Goal: Transaction & Acquisition: Purchase product/service

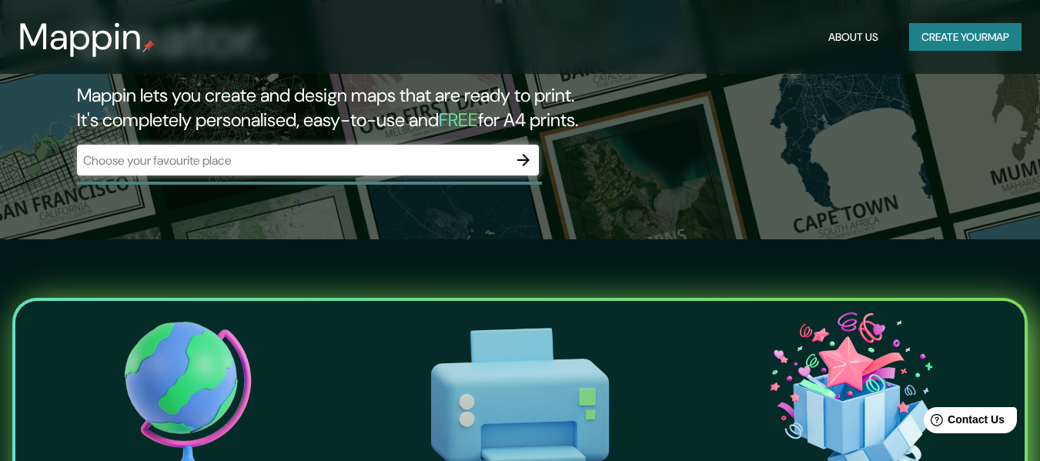
scroll to position [231, 0]
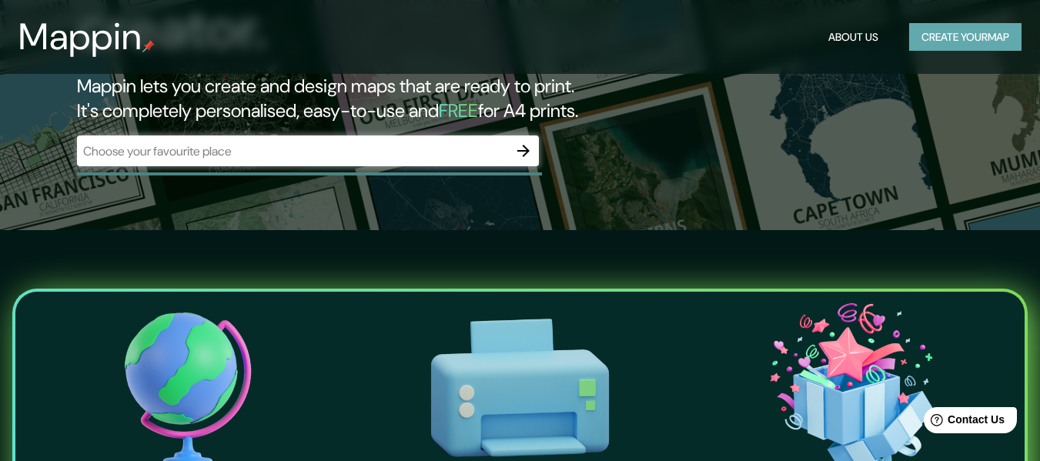
click at [965, 27] on button "Create your map" at bounding box center [965, 37] width 112 height 28
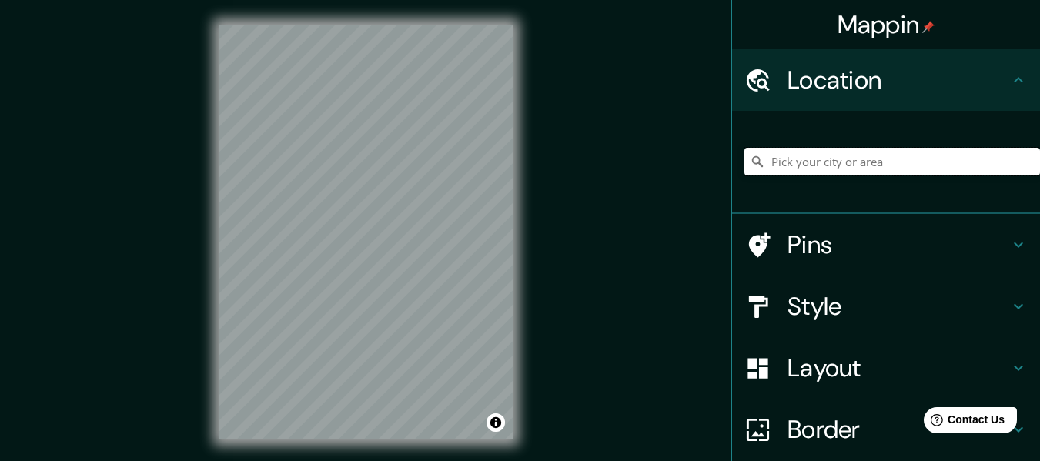
click at [847, 159] on input "Pick your city or area" at bounding box center [892, 162] width 296 height 28
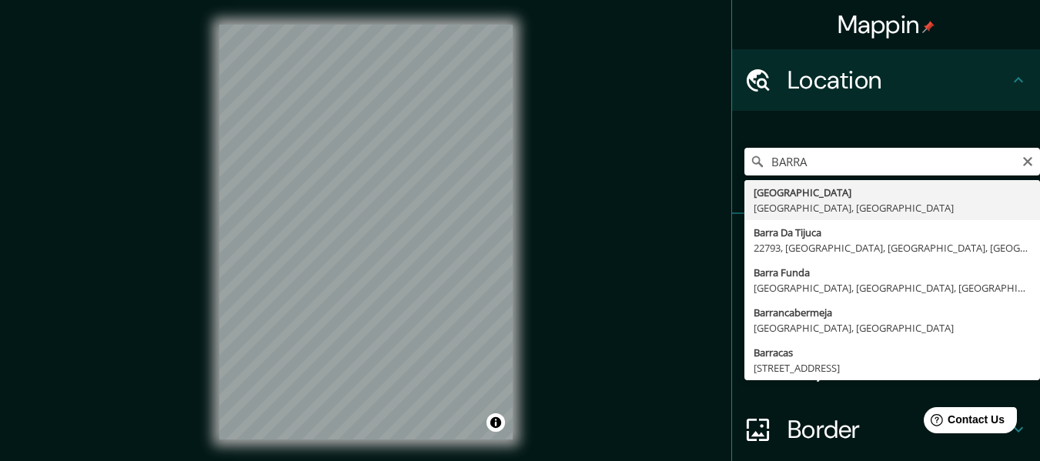
type input "[GEOGRAPHIC_DATA], [GEOGRAPHIC_DATA], [GEOGRAPHIC_DATA]"
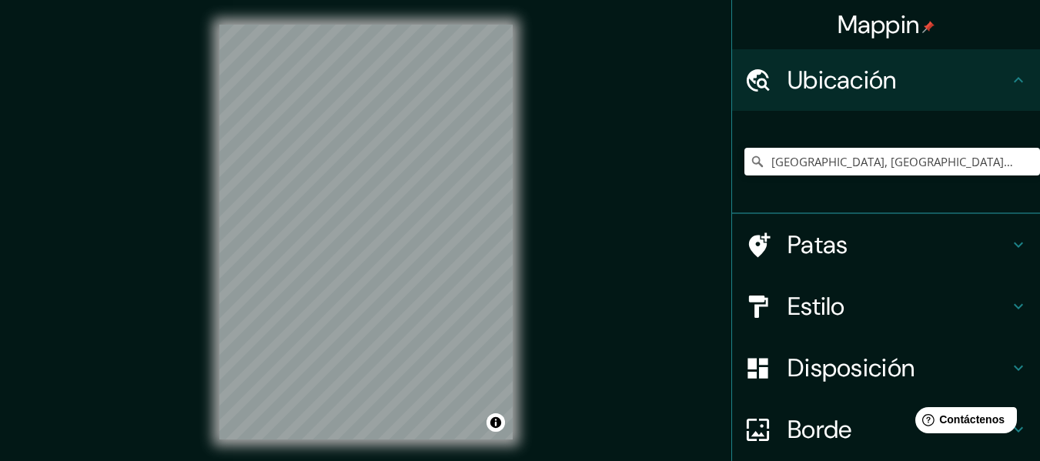
click at [647, 139] on div "Mappin Ubicación [GEOGRAPHIC_DATA], [GEOGRAPHIC_DATA], [GEOGRAPHIC_DATA] Patas …" at bounding box center [520, 244] width 1040 height 489
click at [1009, 242] on icon at bounding box center [1018, 245] width 18 height 18
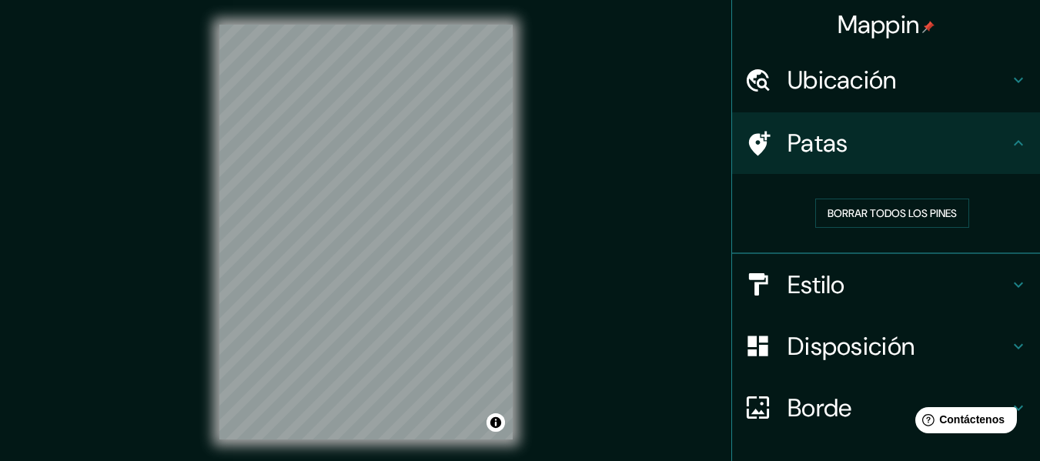
click at [1003, 247] on div "Borrar todos los pines" at bounding box center [886, 214] width 308 height 80
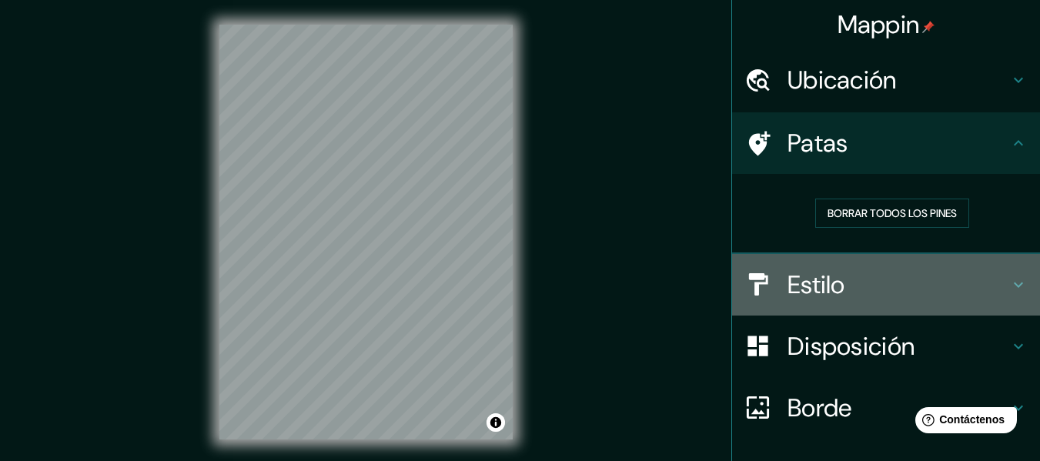
click at [1011, 277] on icon at bounding box center [1018, 285] width 18 height 18
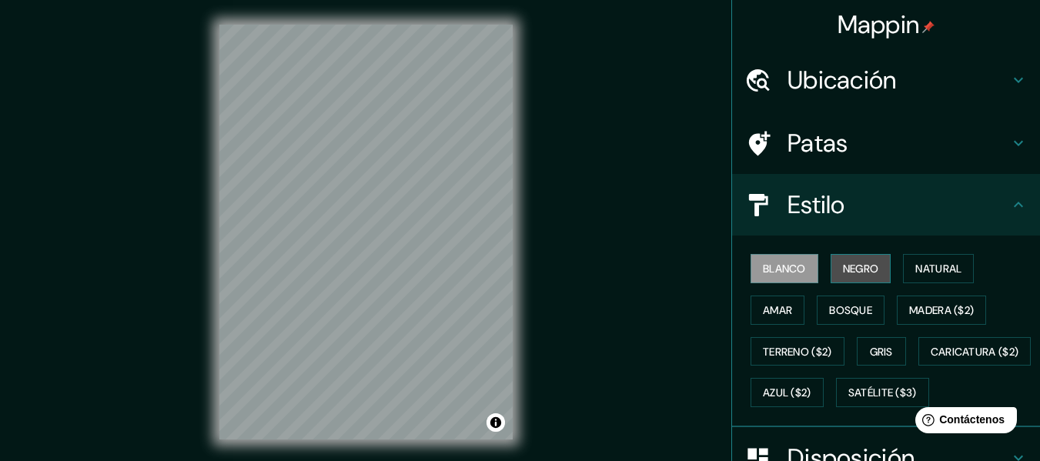
click at [854, 268] on font "Negro" at bounding box center [861, 269] width 36 height 14
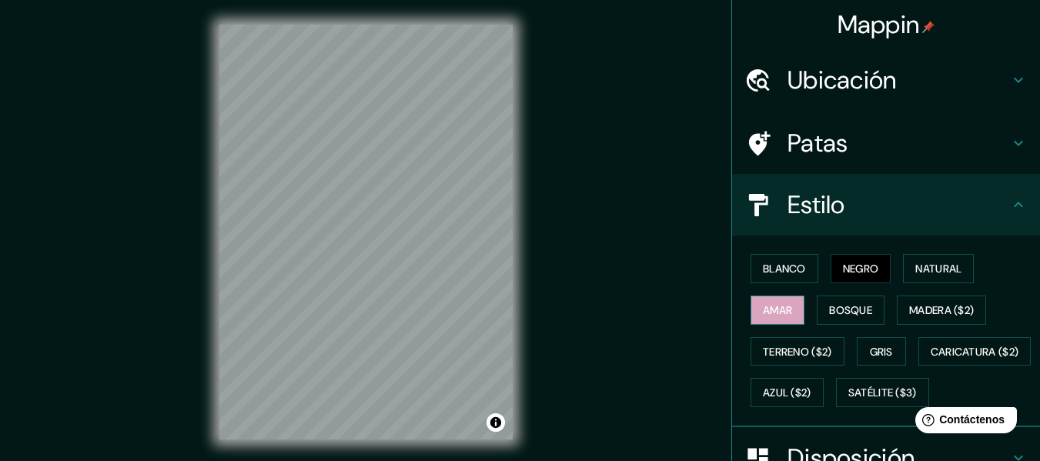
click at [750, 312] on button "Amar" at bounding box center [777, 310] width 54 height 29
click at [925, 272] on font "Natural" at bounding box center [938, 269] width 46 height 14
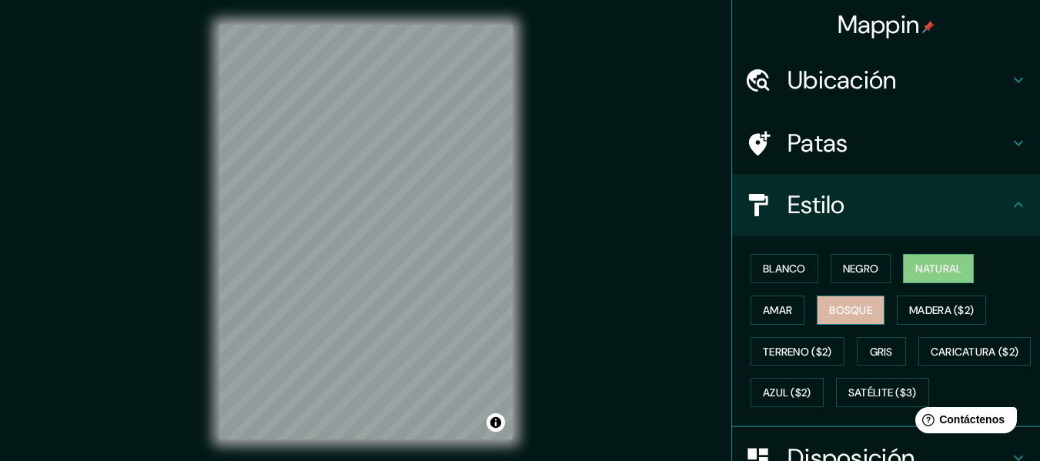
click at [861, 316] on font "Bosque" at bounding box center [850, 310] width 43 height 14
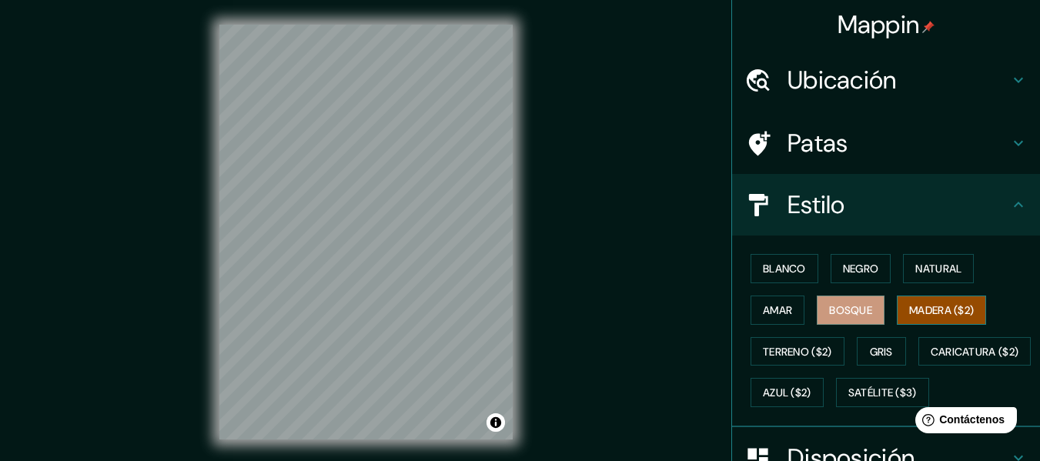
click at [939, 310] on font "Madera ($2)" at bounding box center [941, 310] width 65 height 14
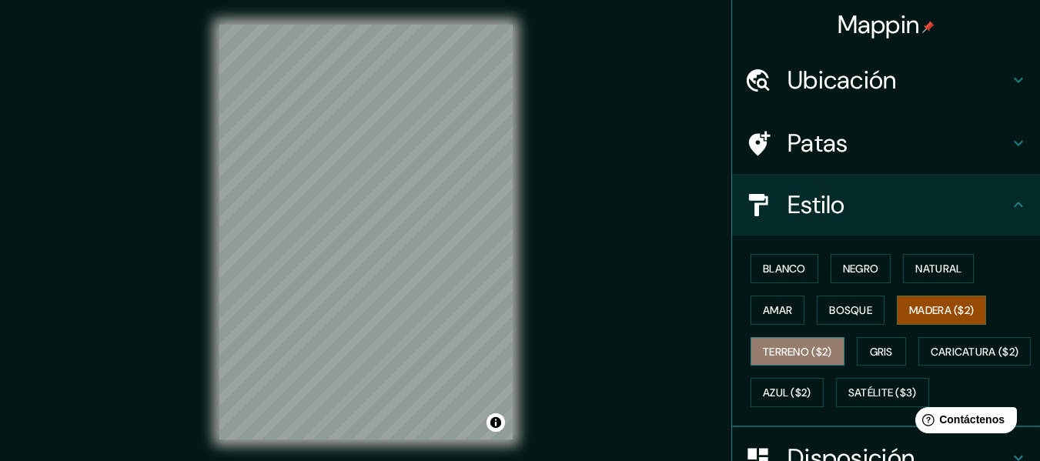
click at [768, 350] on font "Terreno ($2)" at bounding box center [797, 352] width 69 height 14
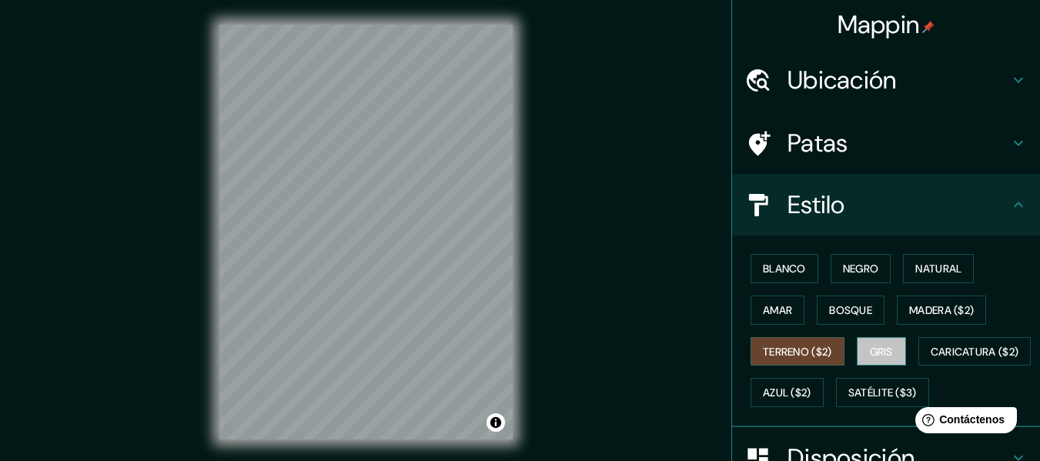
click at [883, 353] on font "Gris" at bounding box center [881, 352] width 23 height 14
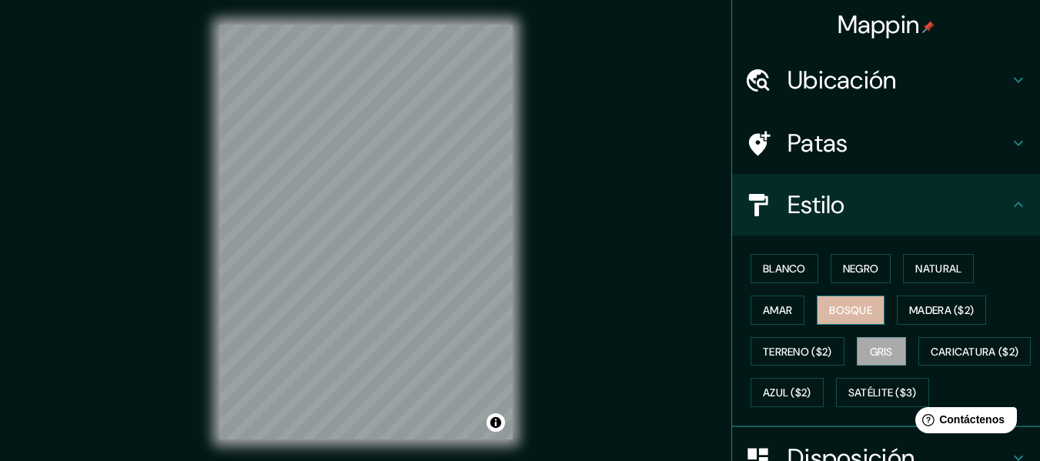
click at [851, 309] on font "Bosque" at bounding box center [850, 310] width 43 height 14
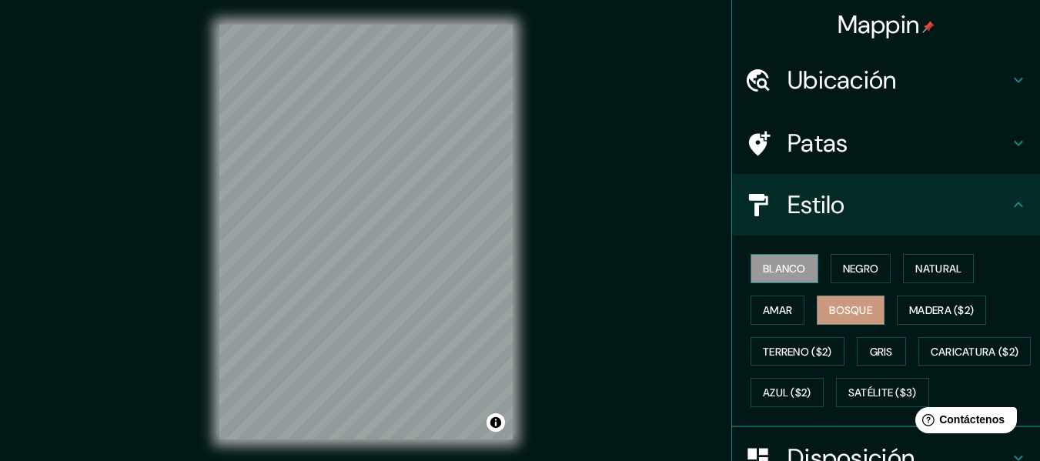
click at [798, 266] on button "Blanco" at bounding box center [784, 268] width 68 height 29
click at [866, 277] on font "Negro" at bounding box center [861, 269] width 36 height 20
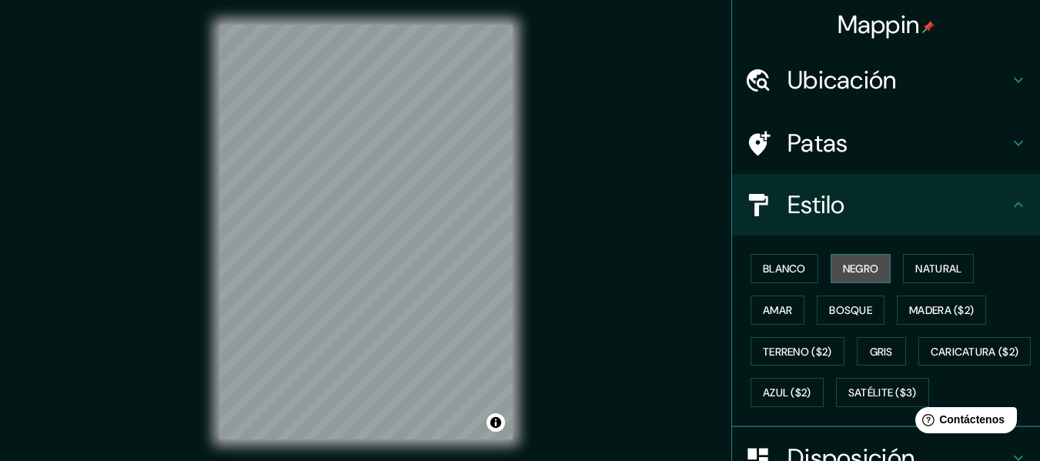
click at [830, 268] on button "Negro" at bounding box center [860, 268] width 61 height 29
click at [787, 270] on font "Blanco" at bounding box center [784, 269] width 43 height 14
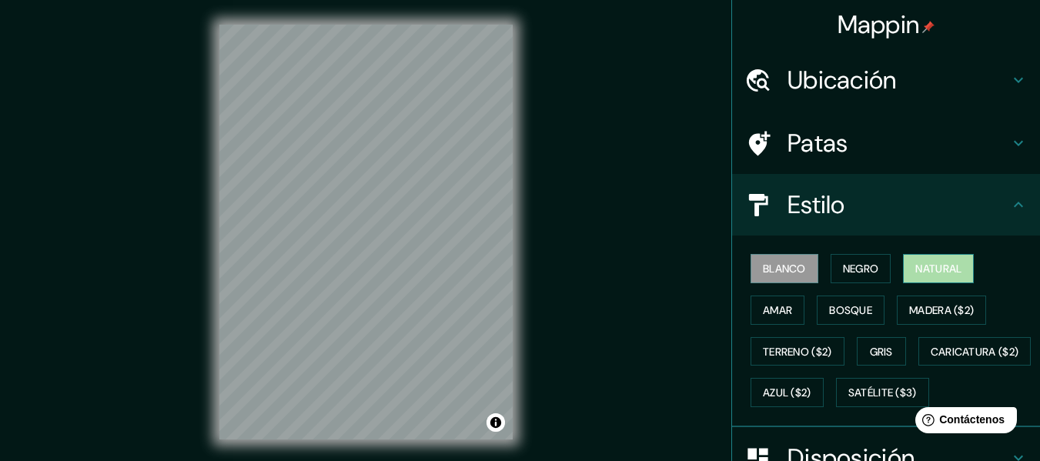
click at [930, 281] on button "Natural" at bounding box center [938, 268] width 71 height 29
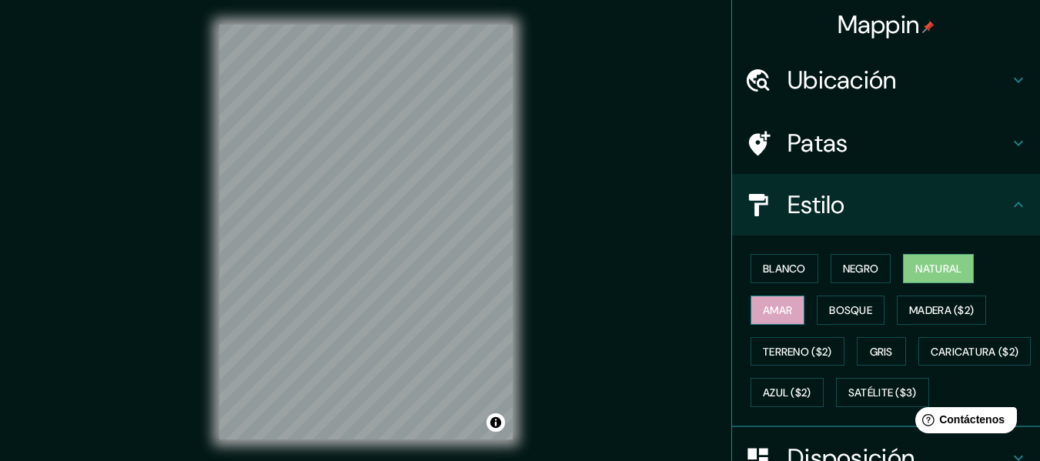
click at [766, 313] on font "Amar" at bounding box center [777, 310] width 29 height 14
click at [802, 311] on div "Blanco Negro Natural Amar Bosque Madera ($2) Terreno ($2) Gris Caricatura ($2) …" at bounding box center [892, 330] width 296 height 165
click at [829, 311] on font "Bosque" at bounding box center [850, 310] width 43 height 14
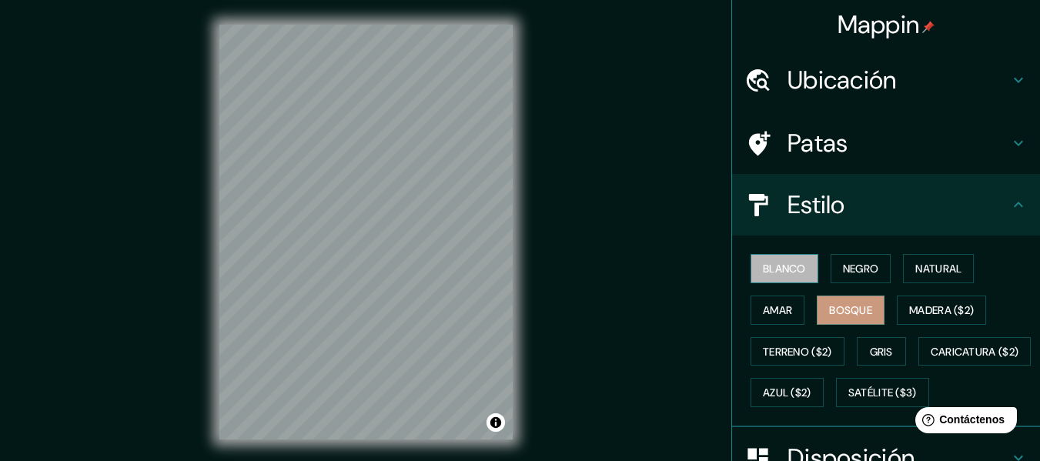
click at [763, 264] on font "Blanco" at bounding box center [784, 269] width 43 height 14
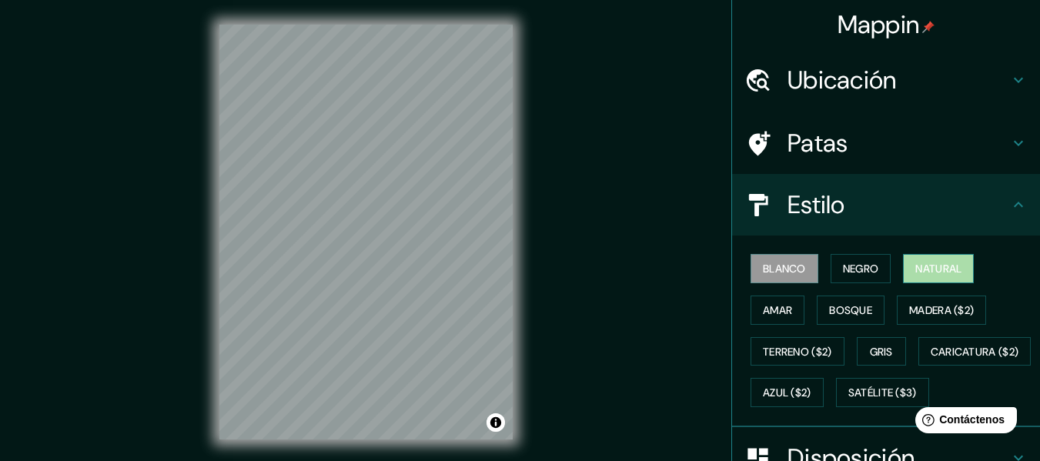
click at [903, 262] on button "Natural" at bounding box center [938, 268] width 71 height 29
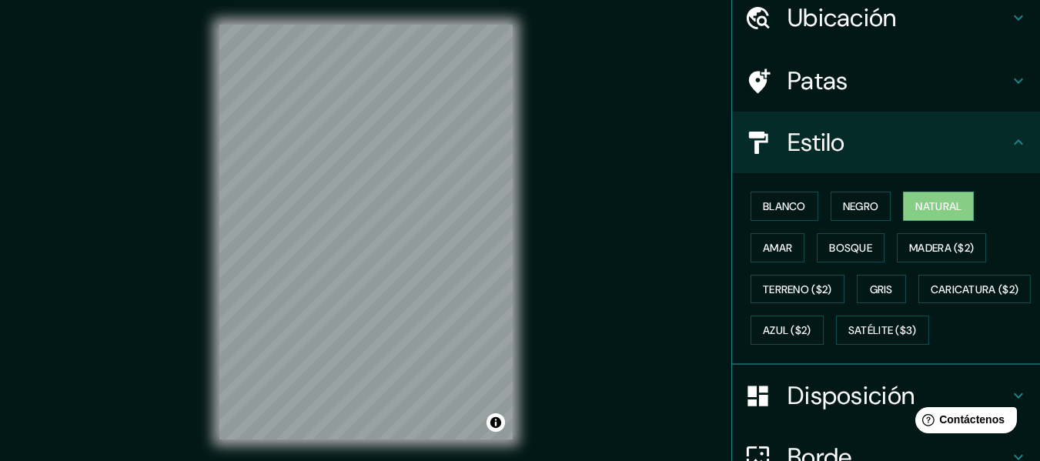
scroll to position [154, 0]
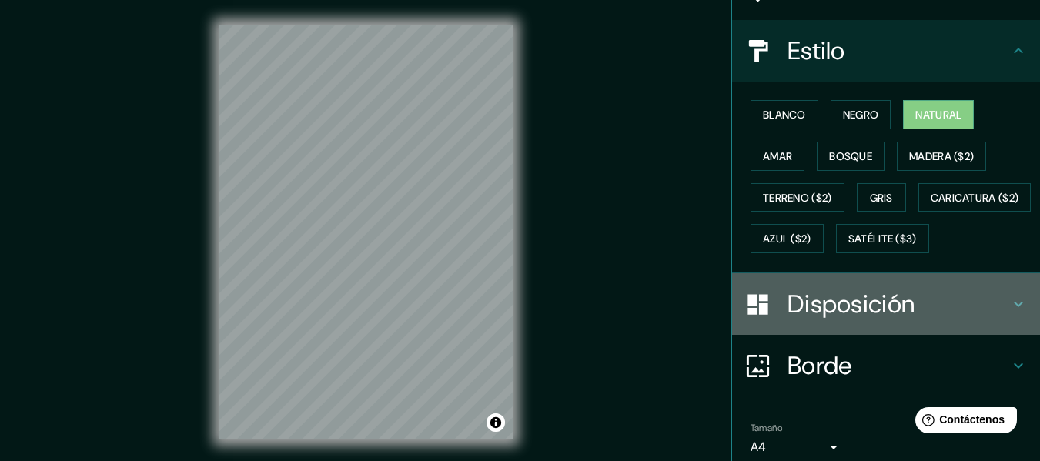
click at [1009, 313] on icon at bounding box center [1018, 304] width 18 height 18
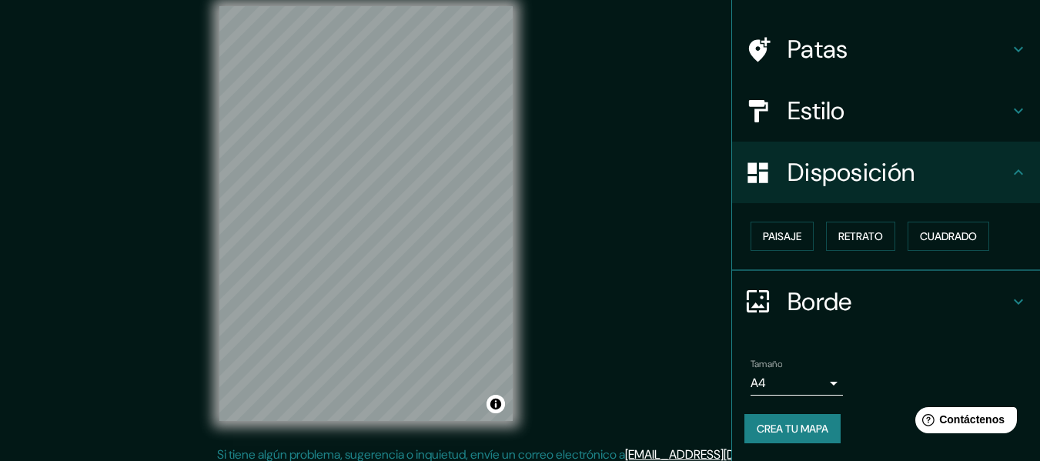
scroll to position [28, 0]
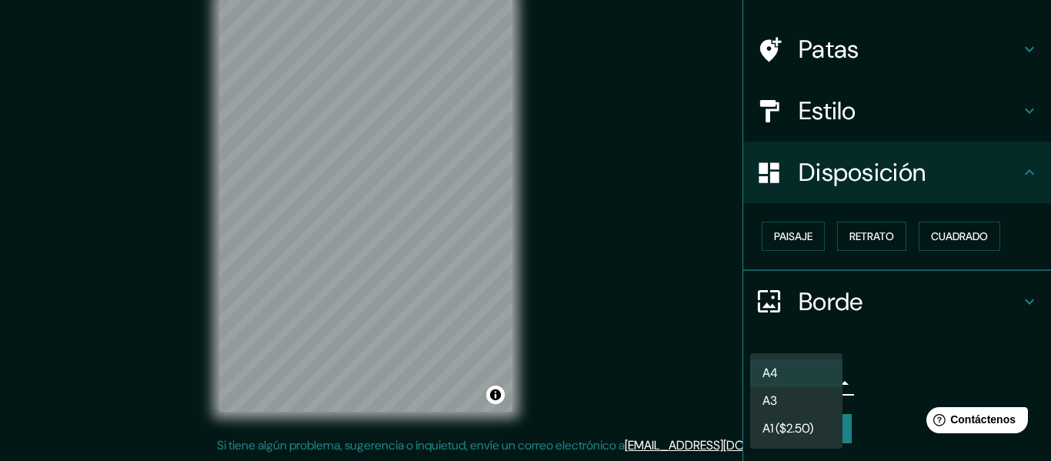
click at [821, 385] on body "Mappin Ubicación [GEOGRAPHIC_DATA], [GEOGRAPHIC_DATA], [GEOGRAPHIC_DATA] Patas …" at bounding box center [525, 202] width 1051 height 461
click at [790, 404] on li "A3" at bounding box center [796, 402] width 92 height 28
click at [823, 380] on body "Mappin Ubicación [GEOGRAPHIC_DATA], [GEOGRAPHIC_DATA], [GEOGRAPHIC_DATA] Patas …" at bounding box center [525, 202] width 1051 height 461
click at [774, 369] on font "A4" at bounding box center [770, 374] width 15 height 16
type input "single"
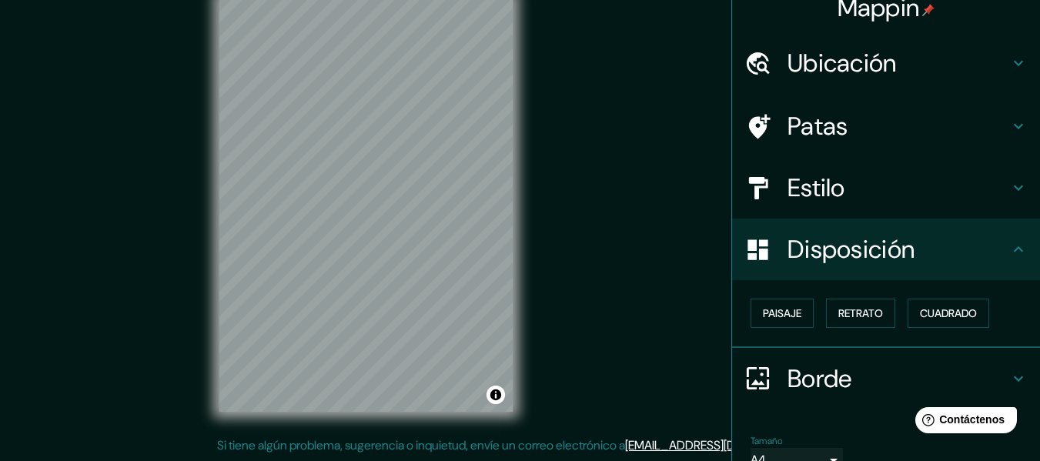
scroll to position [94, 0]
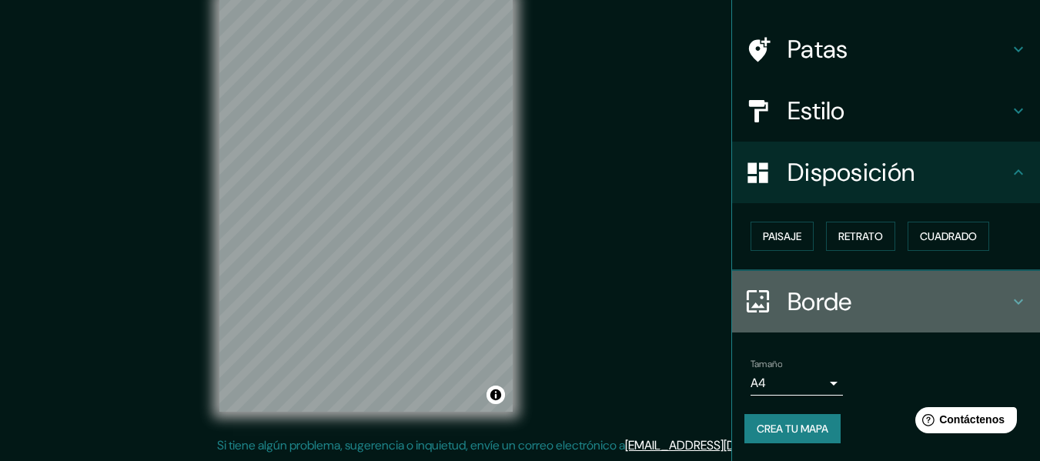
click at [1009, 301] on icon at bounding box center [1018, 301] width 18 height 18
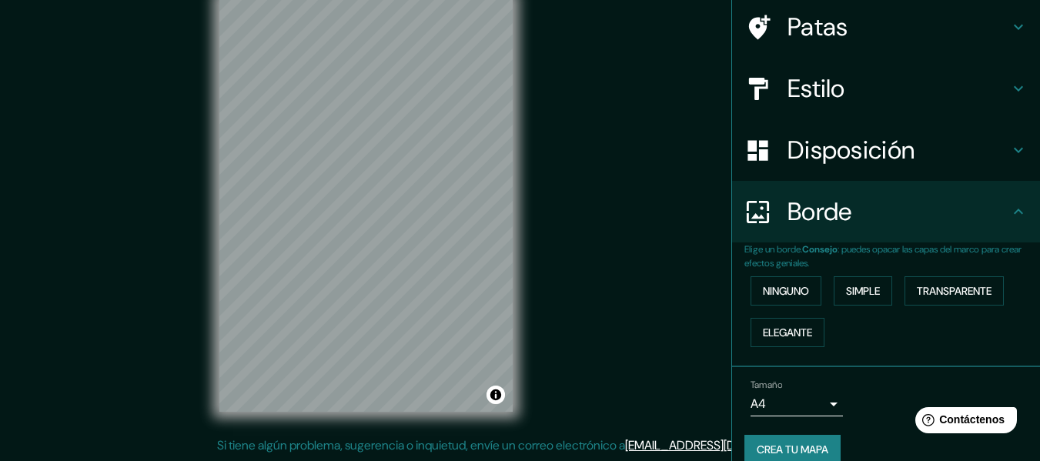
scroll to position [137, 0]
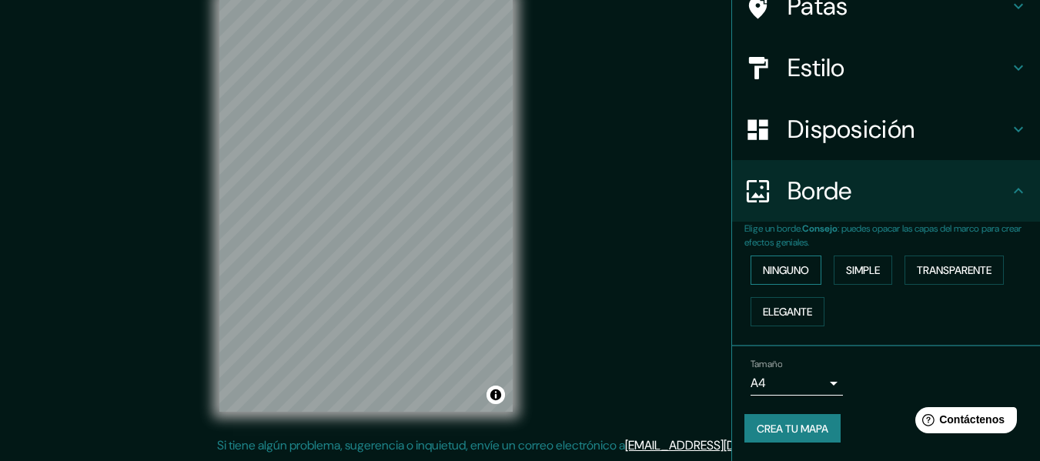
click at [790, 265] on font "Ninguno" at bounding box center [786, 270] width 46 height 14
click at [850, 266] on font "Simple" at bounding box center [863, 270] width 34 height 14
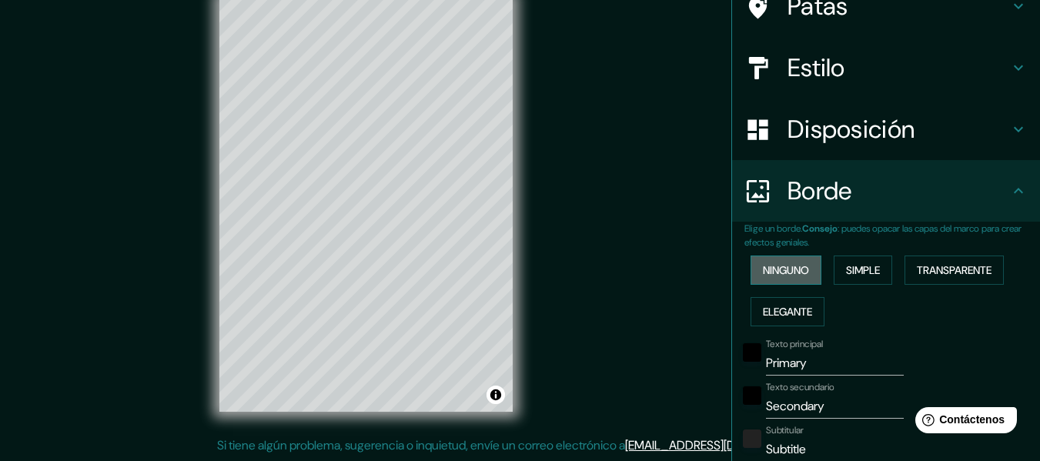
click at [786, 271] on font "Ninguno" at bounding box center [786, 270] width 46 height 14
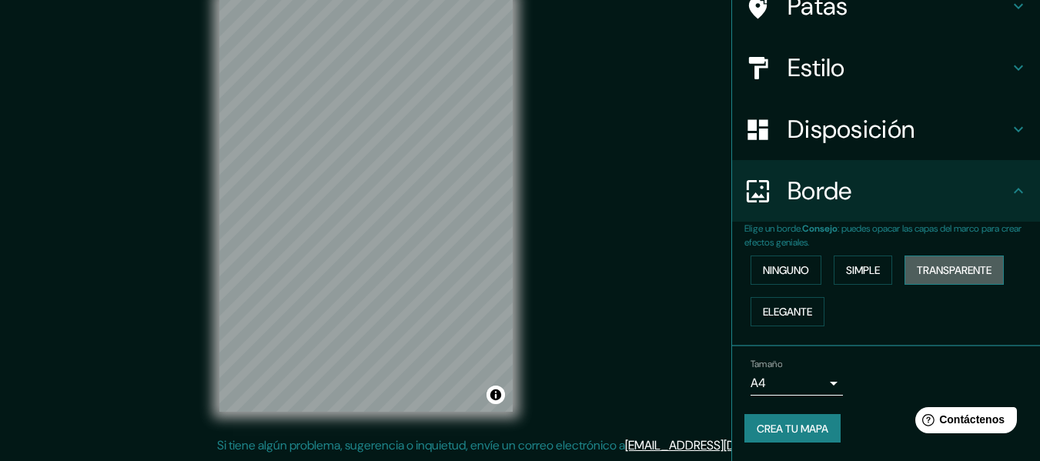
click at [931, 263] on font "Transparente" at bounding box center [954, 270] width 75 height 14
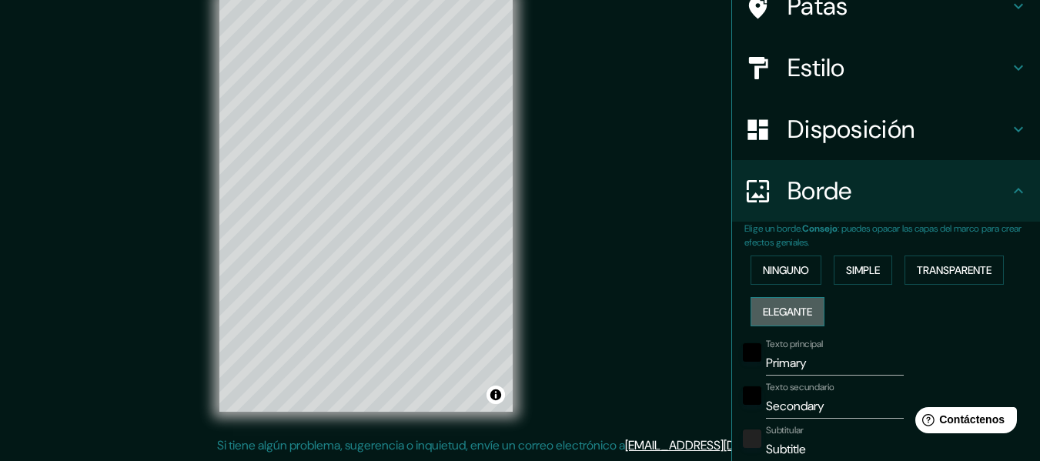
click at [772, 309] on font "Elegante" at bounding box center [787, 312] width 49 height 14
type input "152"
type input "30"
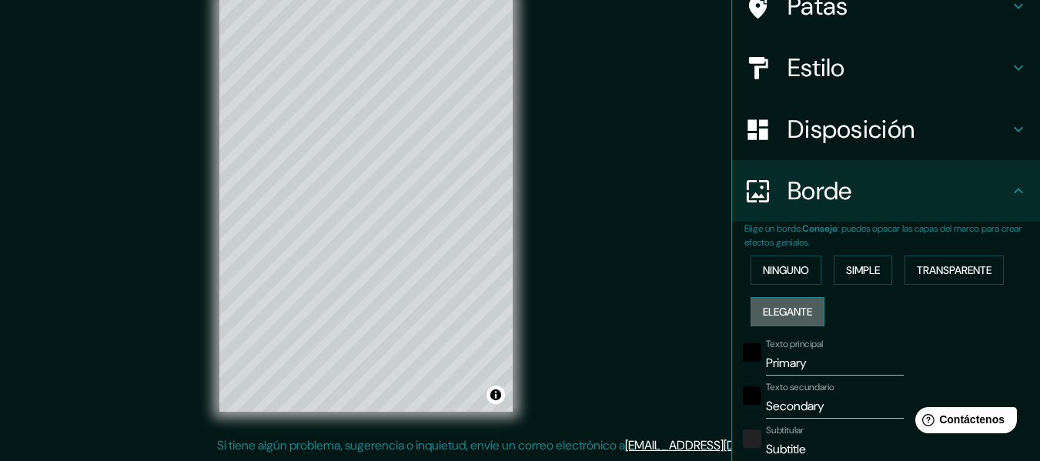
type input "15"
click at [766, 268] on font "Ninguno" at bounding box center [786, 270] width 46 height 14
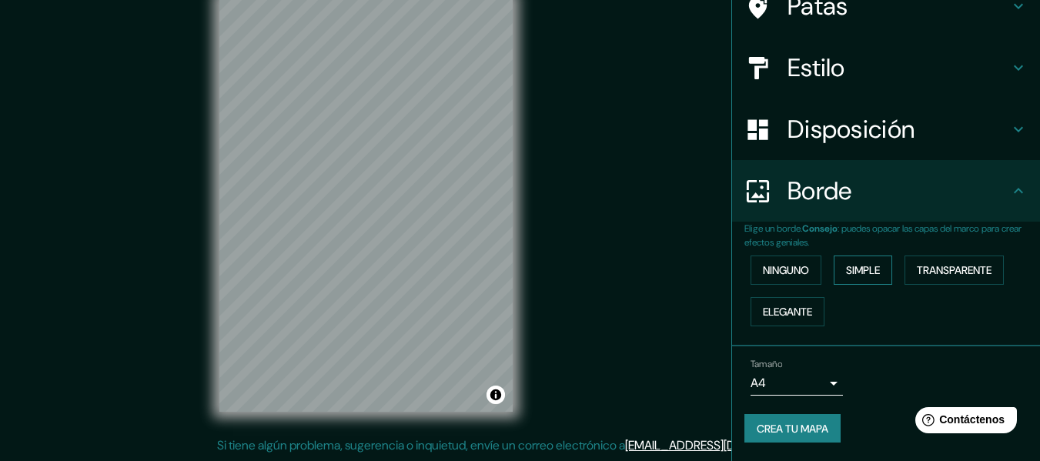
click at [866, 277] on font "Simple" at bounding box center [863, 270] width 34 height 14
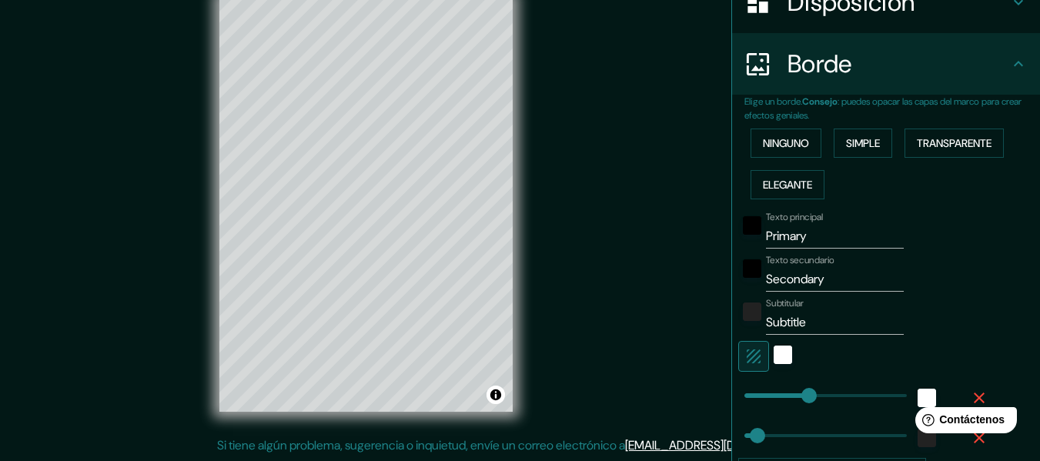
scroll to position [291, 0]
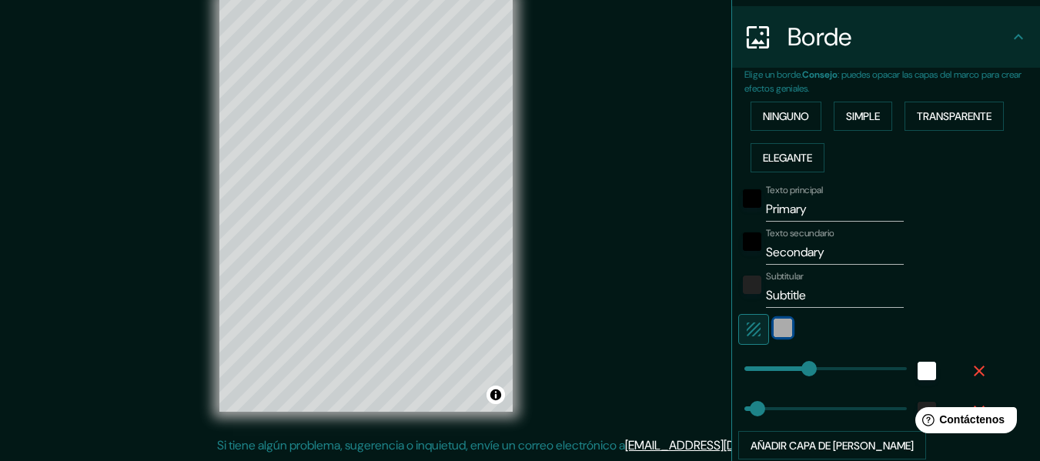
click at [774, 328] on div "blanco" at bounding box center [783, 328] width 18 height 18
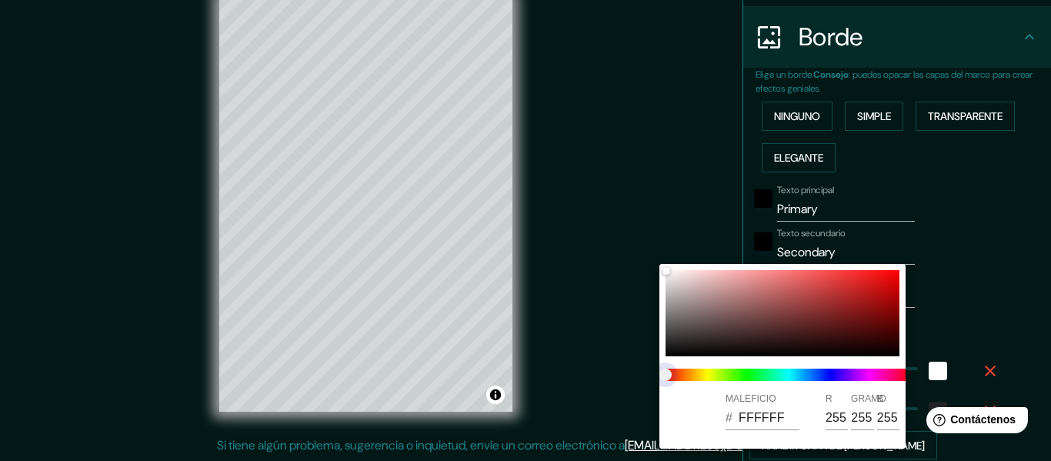
type input "152"
type input "30"
type input "152"
type input "30"
type input "152"
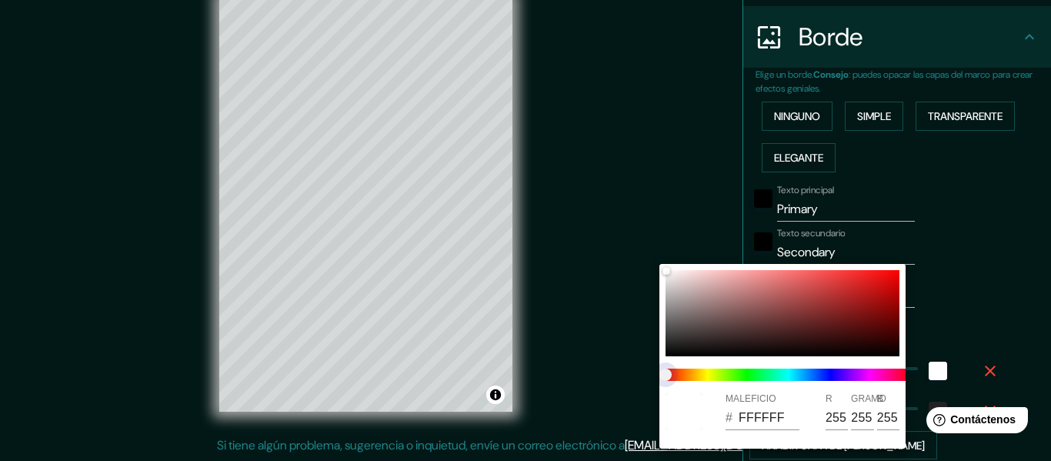
type input "30"
type input "152"
type input "30"
type input "152"
type input "30"
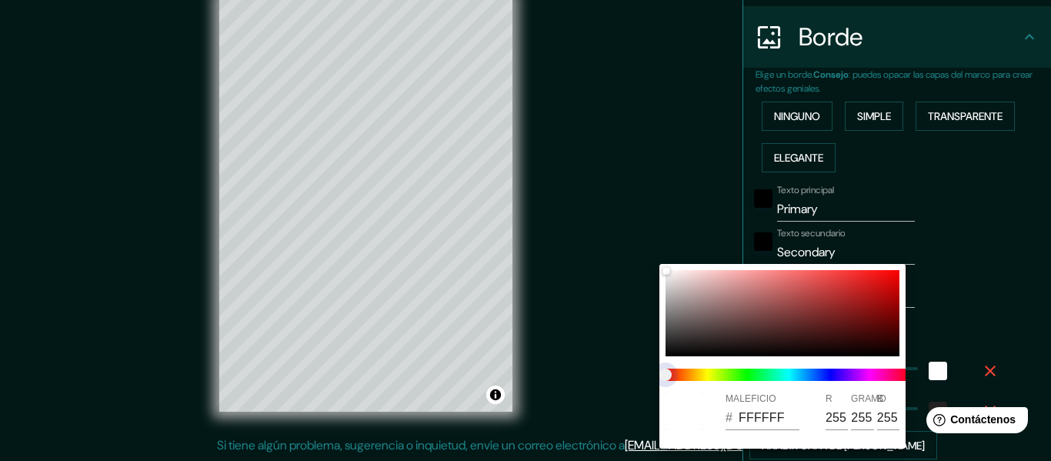
type input "152"
type input "30"
type input "152"
type input "30"
drag, startPoint x: 693, startPoint y: 376, endPoint x: 710, endPoint y: 376, distance: 17.0
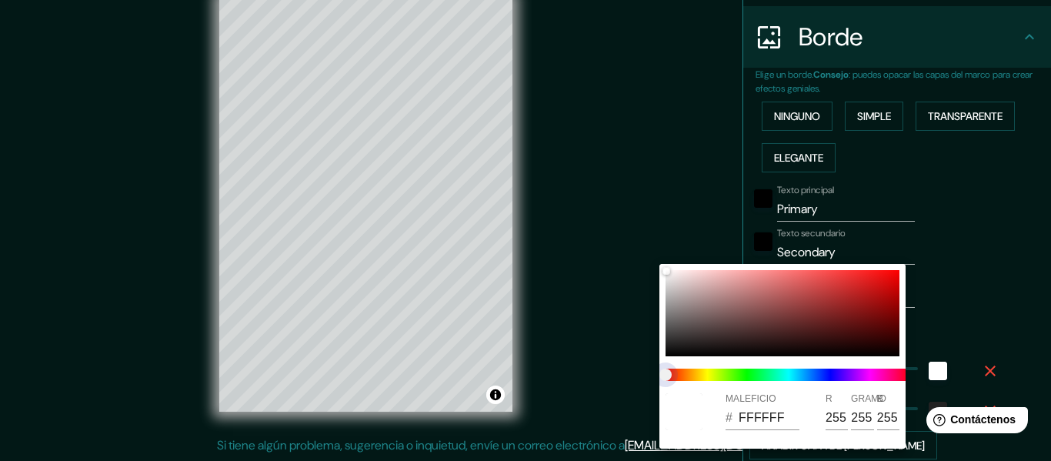
click at [710, 376] on span at bounding box center [789, 375] width 246 height 12
type input "152"
type input "30"
click at [710, 376] on span at bounding box center [789, 375] width 246 height 12
click at [693, 363] on div at bounding box center [789, 375] width 259 height 25
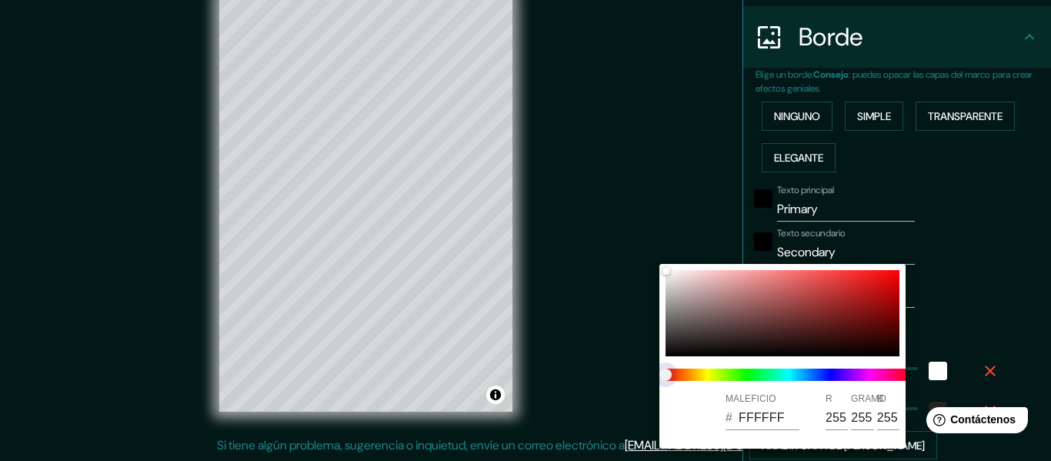
type input "152"
type input "30"
type input "152"
type input "30"
type input "152"
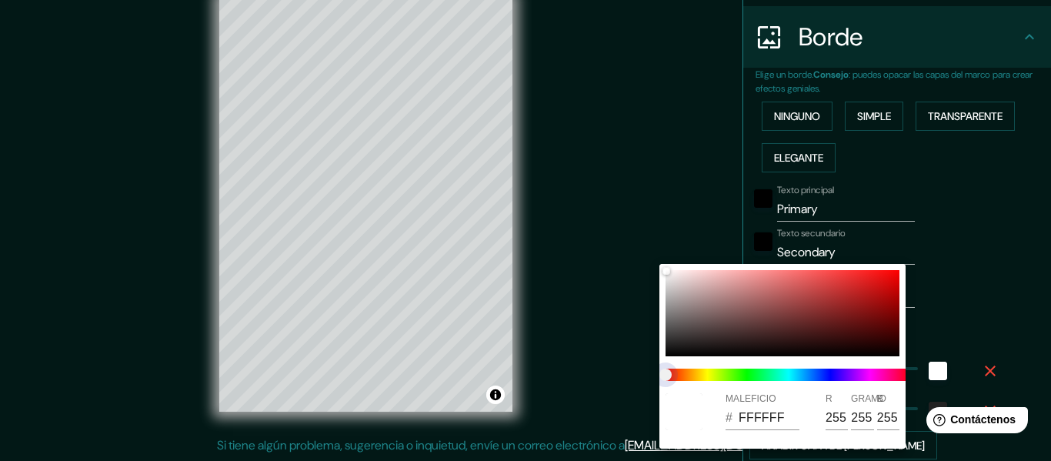
type input "30"
type input "152"
type input "30"
drag, startPoint x: 670, startPoint y: 371, endPoint x: 690, endPoint y: 371, distance: 20.8
click at [690, 371] on span at bounding box center [789, 375] width 246 height 12
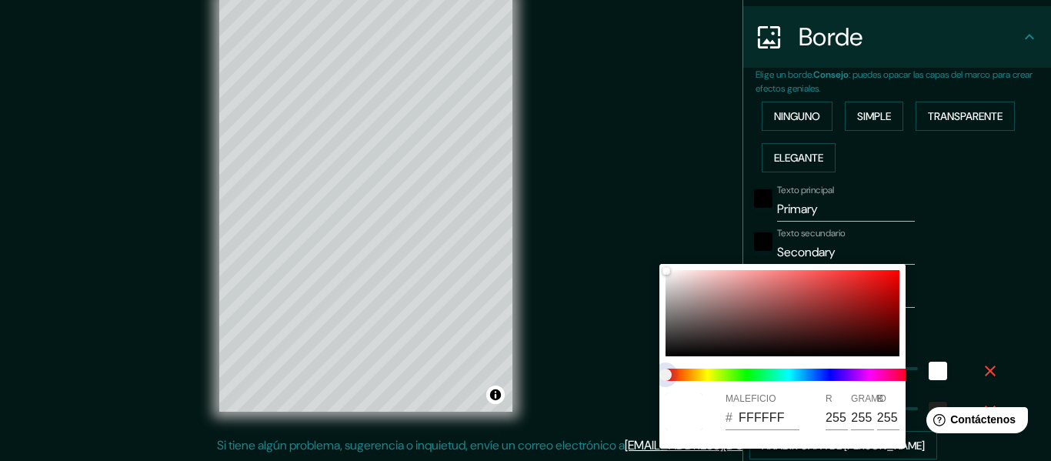
type input "152"
type input "30"
type input "152"
type input "30"
click at [690, 371] on span at bounding box center [789, 375] width 246 height 12
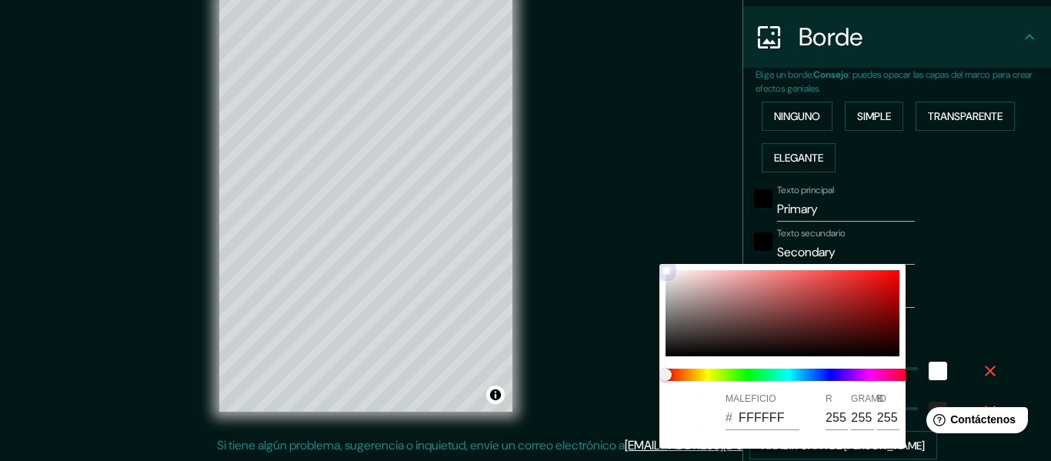
drag, startPoint x: 772, startPoint y: 309, endPoint x: 830, endPoint y: 304, distance: 58.0
click at [787, 309] on div at bounding box center [783, 313] width 234 height 86
type input "152"
type input "30"
type input "8C4343"
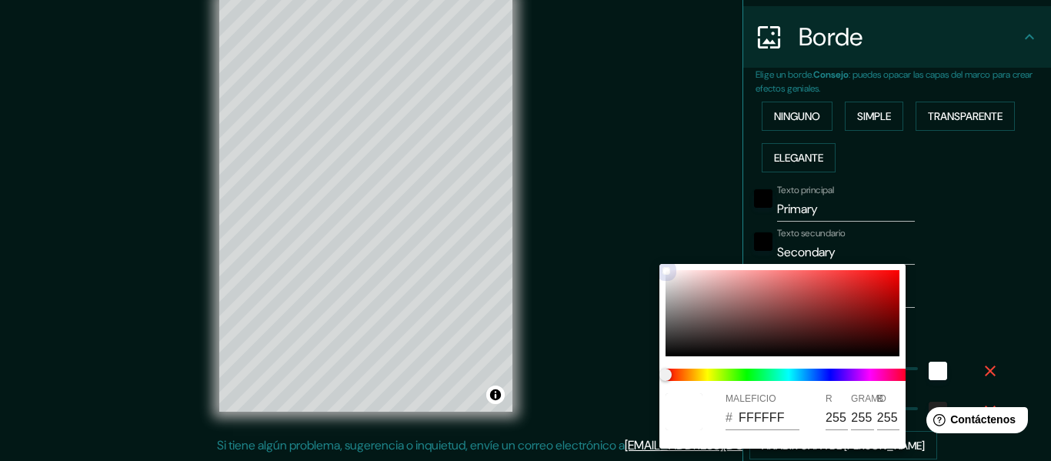
type input "140"
type input "67"
click at [833, 302] on div at bounding box center [783, 313] width 234 height 86
type input "152"
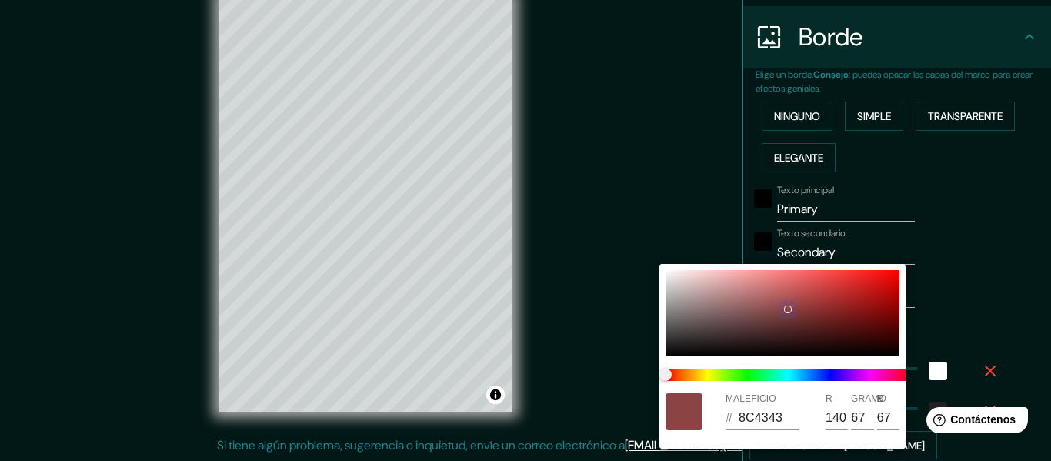
type input "30"
type input "A12E2E"
type input "161"
type input "46"
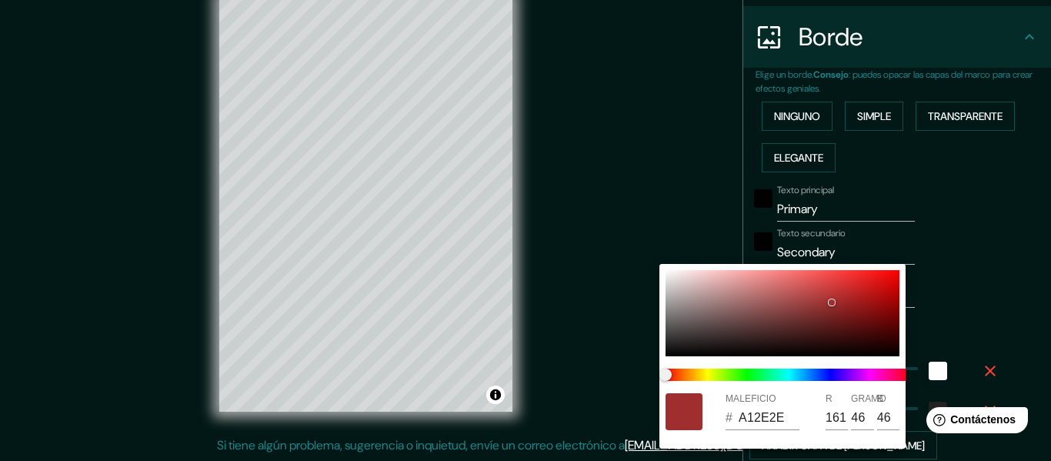
click at [785, 116] on div at bounding box center [525, 230] width 1051 height 461
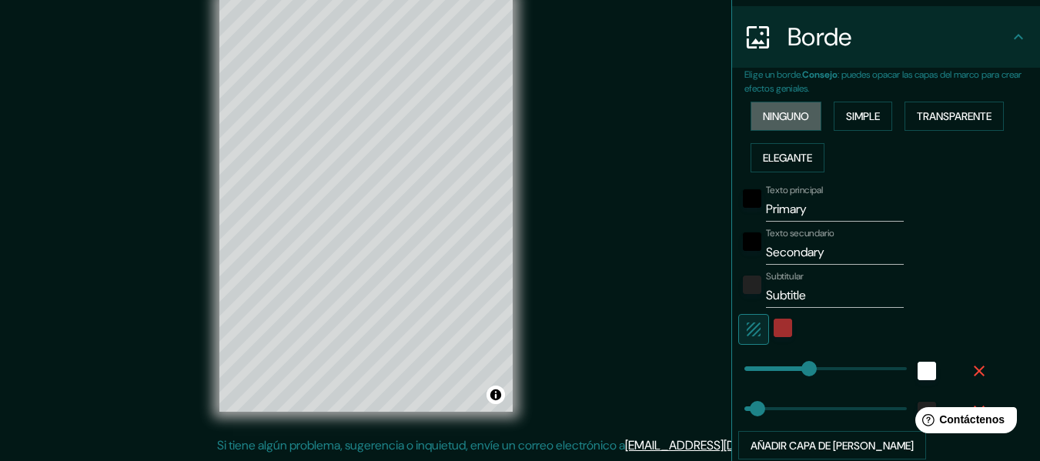
click at [785, 117] on font "Ninguno" at bounding box center [786, 116] width 46 height 14
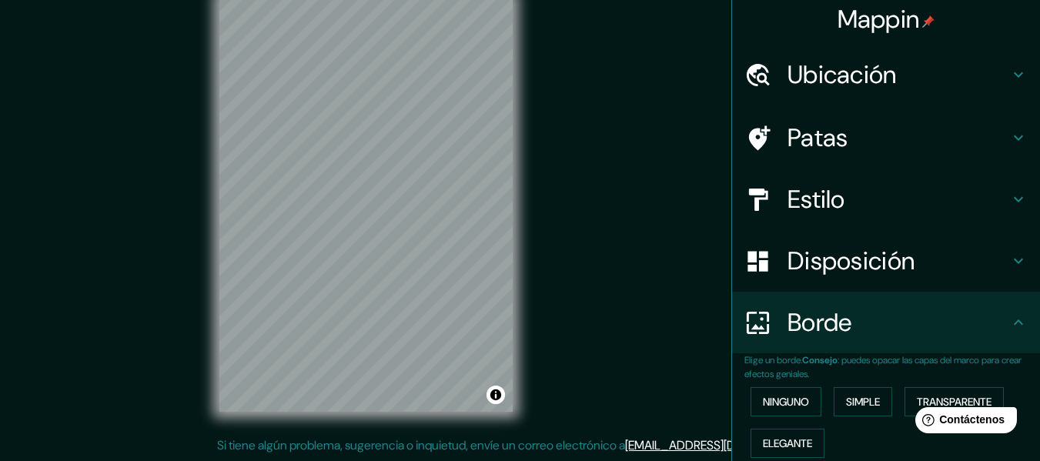
scroll to position [0, 0]
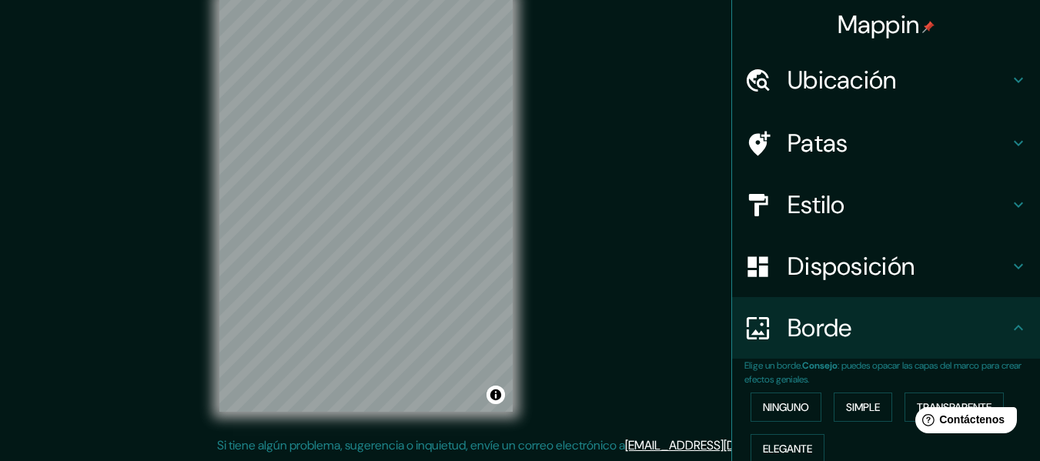
click at [1009, 146] on icon at bounding box center [1018, 143] width 18 height 18
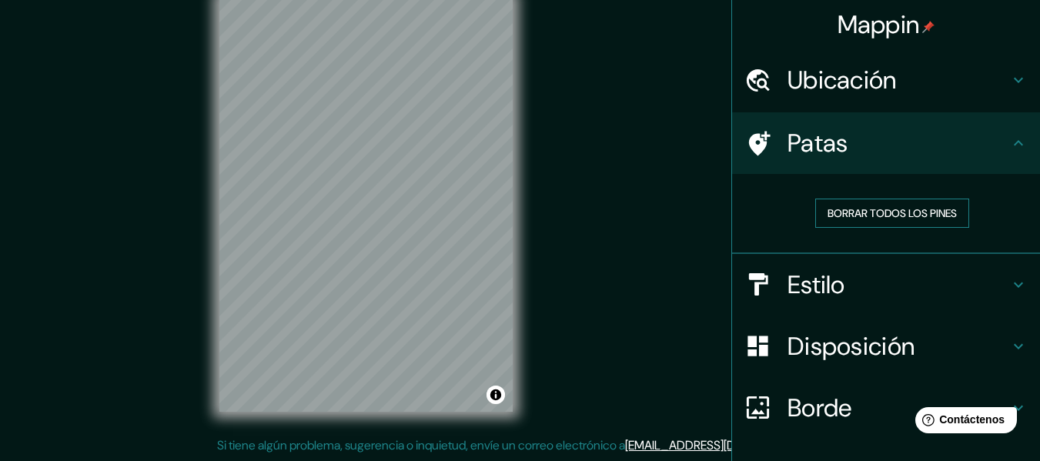
click at [886, 212] on font "Borrar todos los pines" at bounding box center [891, 213] width 129 height 14
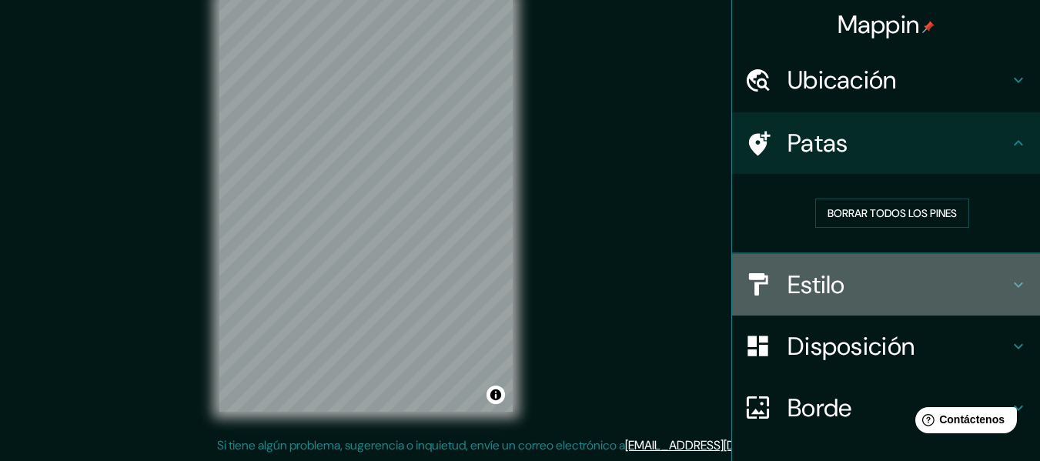
click at [1009, 282] on icon at bounding box center [1018, 285] width 18 height 18
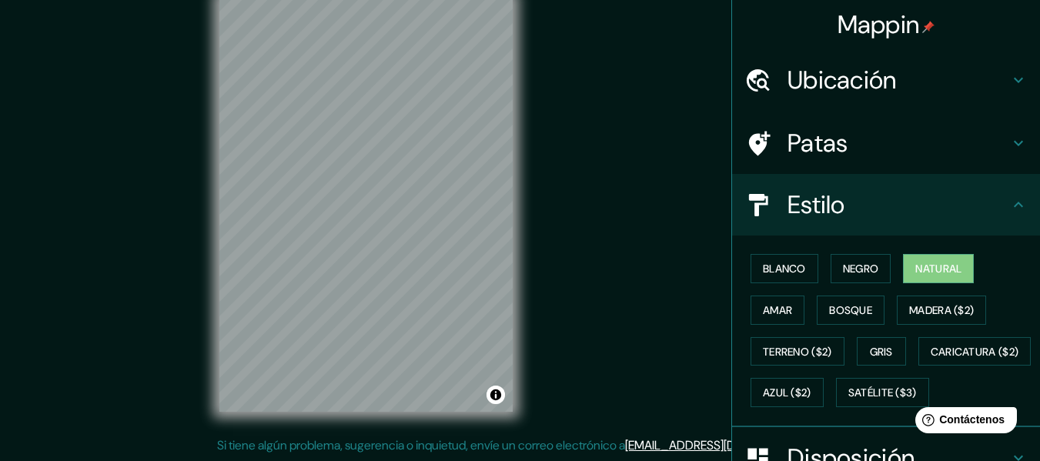
click at [1009, 197] on icon at bounding box center [1018, 204] width 18 height 18
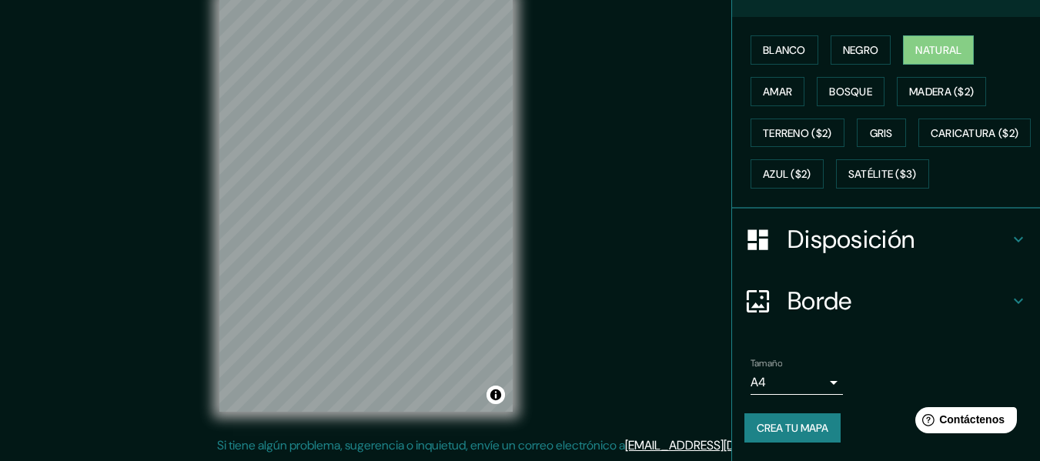
scroll to position [259, 0]
click at [823, 417] on button "Crea tu mapa" at bounding box center [792, 427] width 96 height 29
